Goal: Navigation & Orientation: Understand site structure

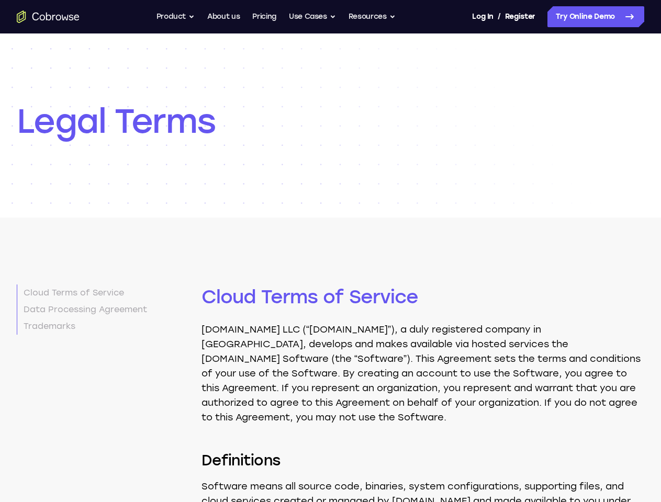
click at [174, 17] on button "Product" at bounding box center [175, 16] width 39 height 21
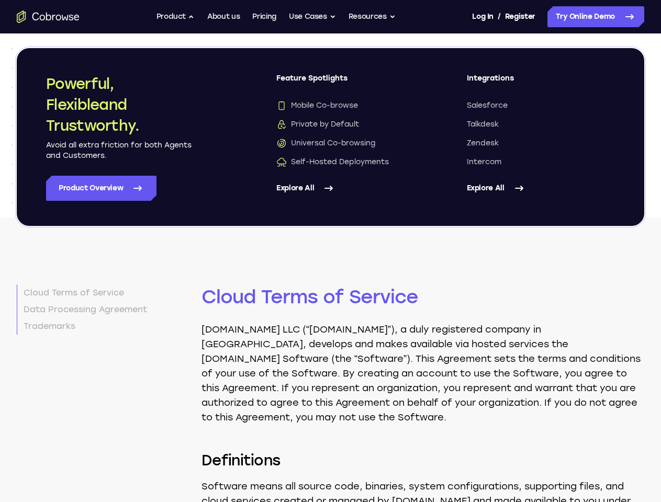
click at [313, 17] on button "Use Cases" at bounding box center [312, 16] width 47 height 21
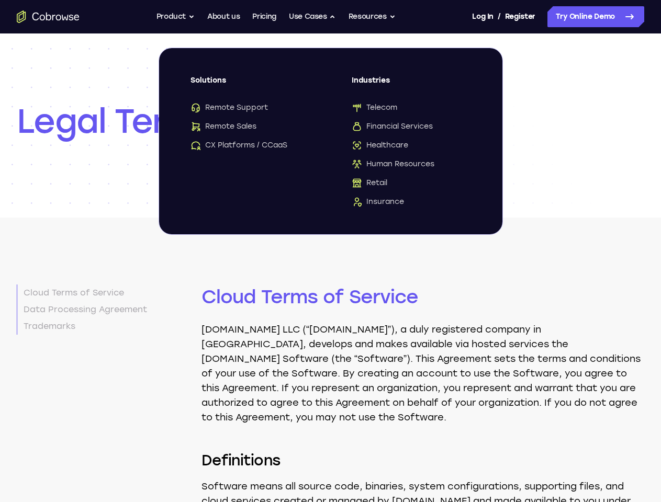
click at [373, 17] on button "Resources" at bounding box center [372, 16] width 47 height 21
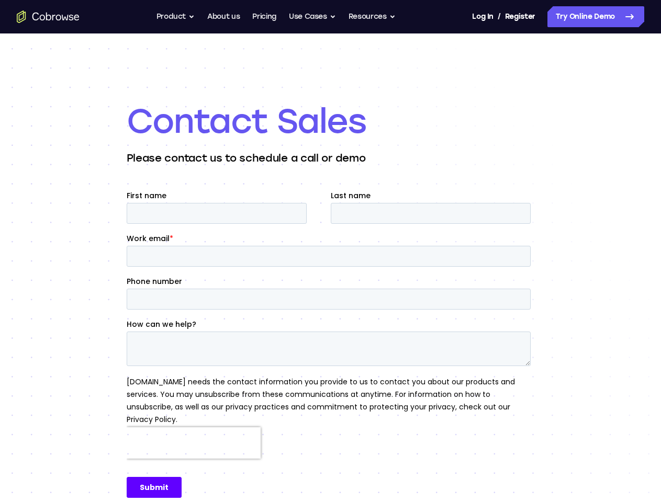
click at [174, 17] on button "Product" at bounding box center [175, 16] width 39 height 21
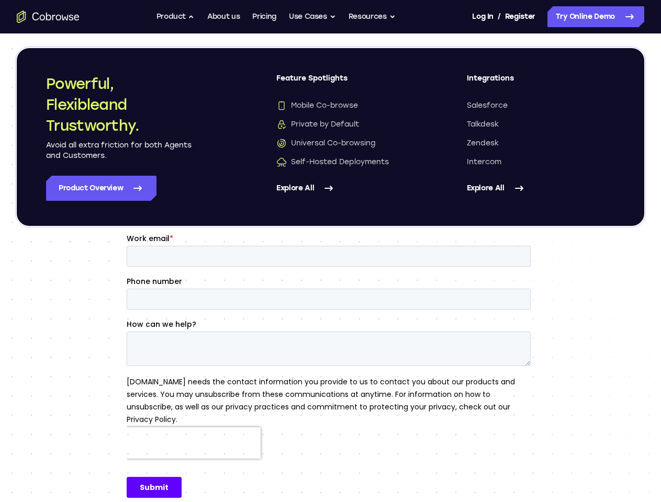
click at [313, 17] on button "Use Cases" at bounding box center [312, 16] width 47 height 21
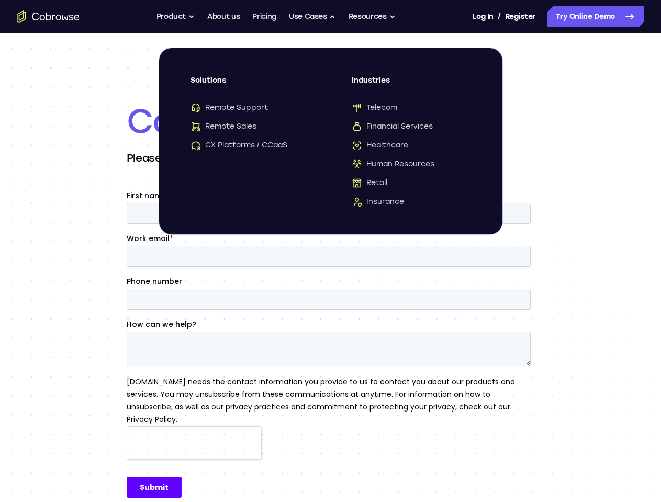
click at [373, 17] on button "Resources" at bounding box center [372, 16] width 47 height 21
